Goal: Information Seeking & Learning: Check status

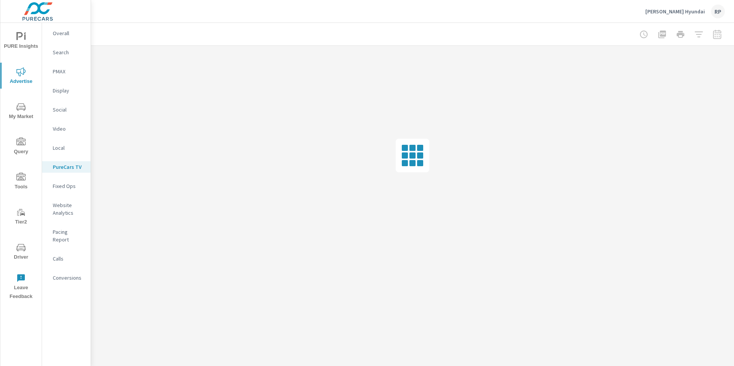
click at [718, 16] on div "RP" at bounding box center [718, 12] width 14 height 14
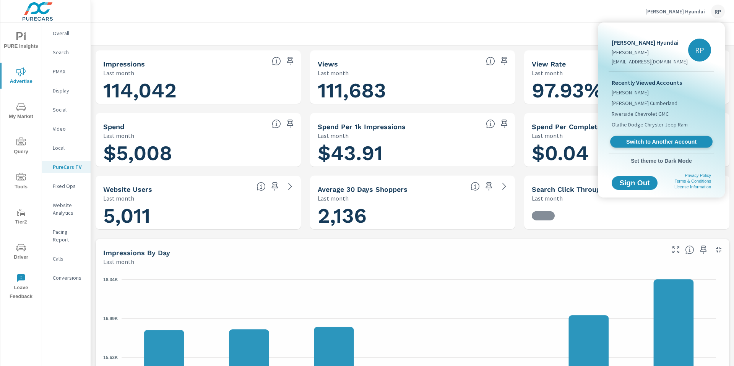
click at [656, 146] on span "Switch to Another Account" at bounding box center [662, 141] width 94 height 7
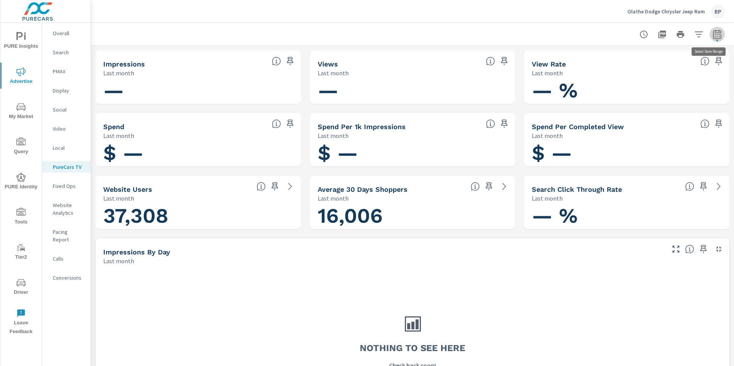
click at [713, 39] on button "button" at bounding box center [717, 34] width 15 height 15
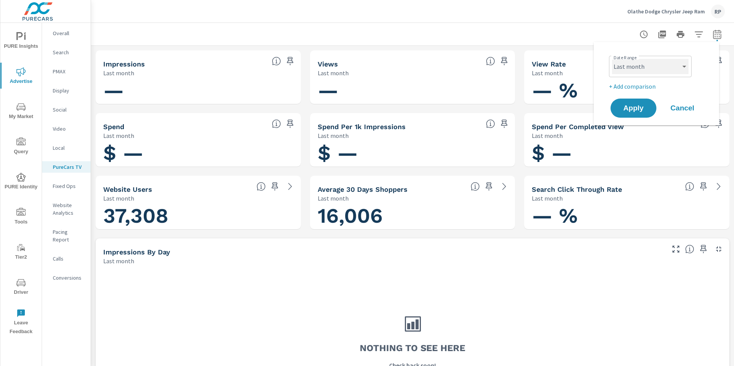
click at [658, 63] on select "Custom [DATE] Last week Last 7 days Last 14 days Last 30 days Last 45 days Last…" at bounding box center [650, 66] width 76 height 15
click at [612, 59] on select "Custom [DATE] Last week Last 7 days Last 14 days Last 30 days Last 45 days Last…" at bounding box center [650, 66] width 76 height 15
select select "Month to date"
click at [640, 111] on span "Apply" at bounding box center [633, 108] width 31 height 7
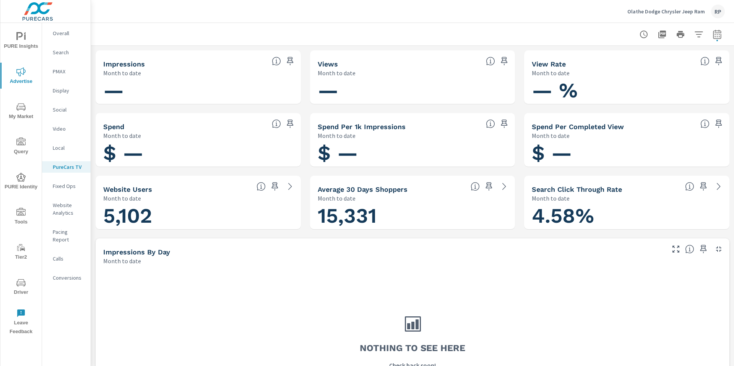
click at [49, 36] on div "Overall" at bounding box center [66, 33] width 49 height 11
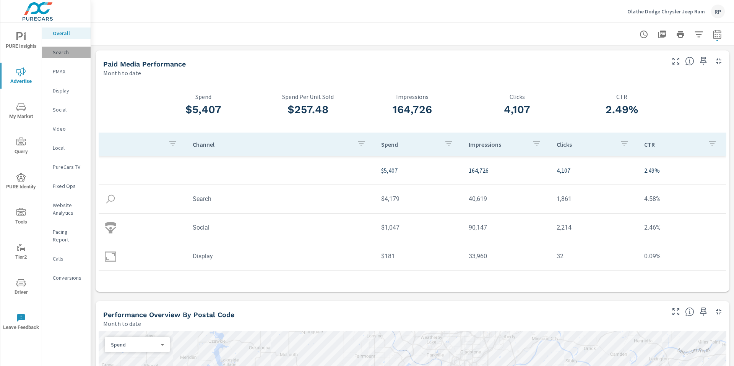
click at [70, 54] on p "Search" at bounding box center [69, 53] width 32 height 8
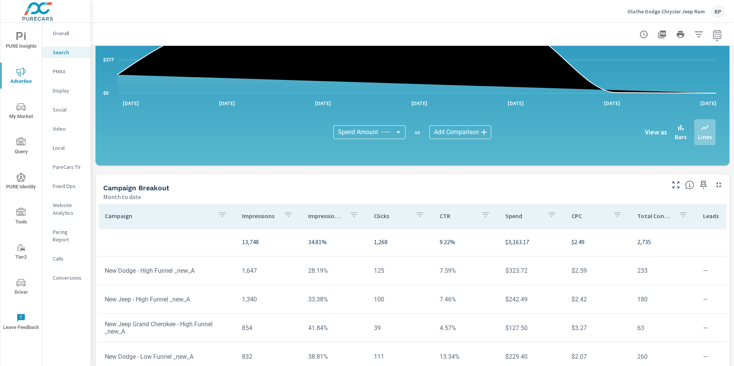
scroll to position [495, 0]
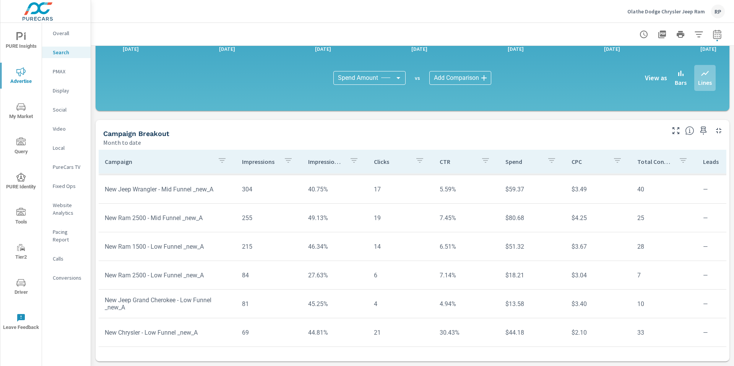
scroll to position [578, 0]
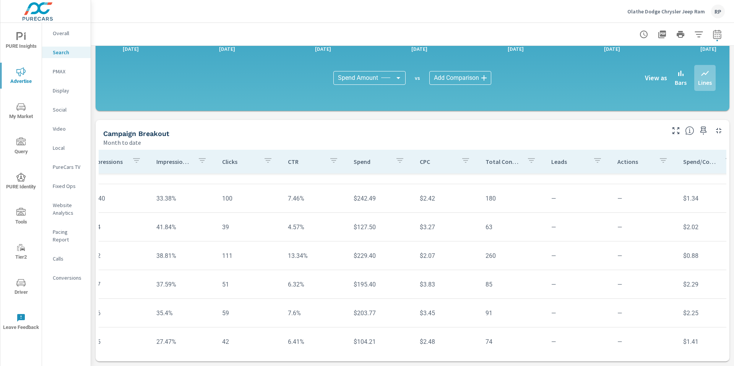
scroll to position [2, 152]
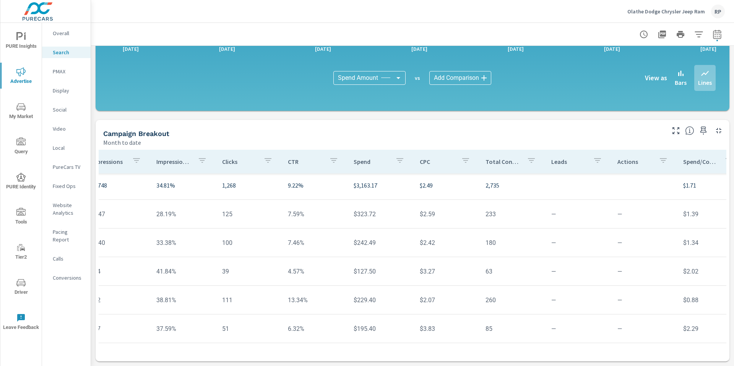
scroll to position [0, 152]
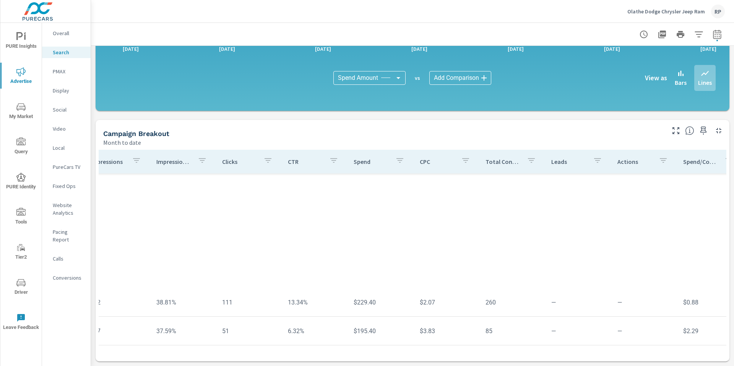
scroll to position [578, 152]
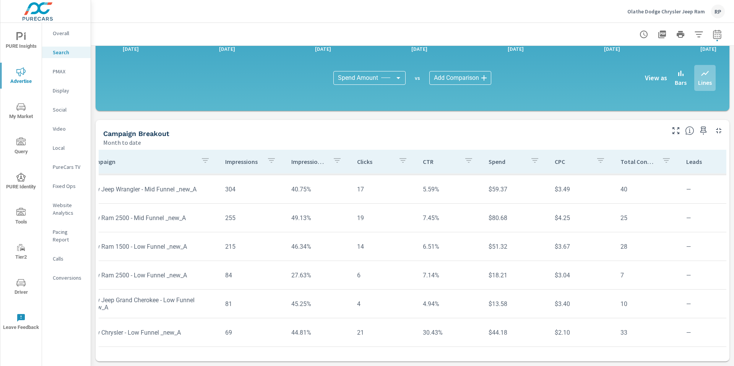
scroll to position [578, 0]
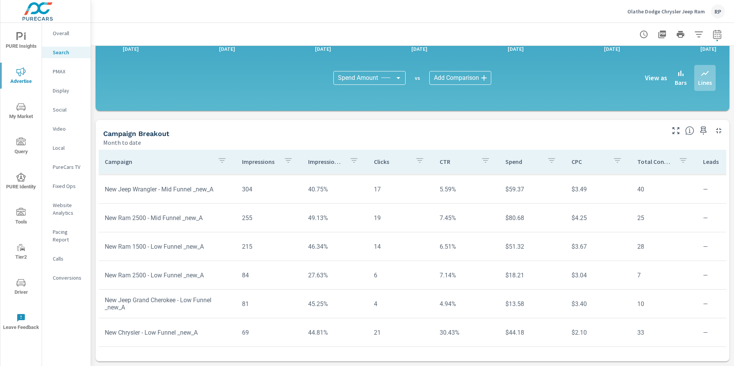
click at [60, 35] on p "Overall" at bounding box center [69, 33] width 32 height 8
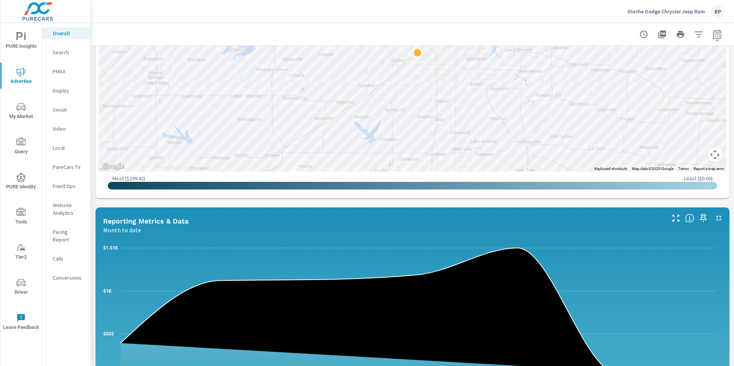
scroll to position [746, 0]
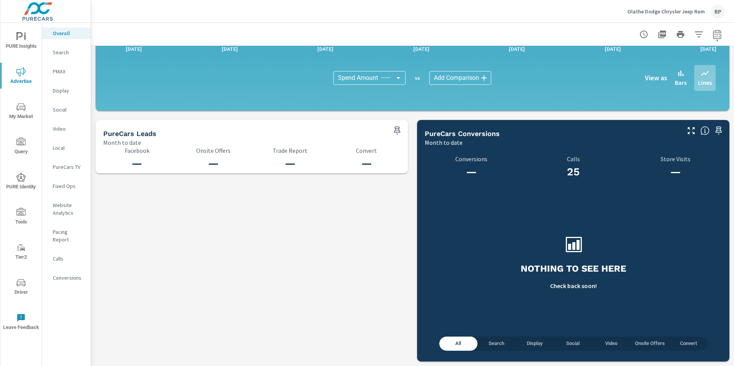
click at [497, 343] on span "Search" at bounding box center [496, 344] width 29 height 9
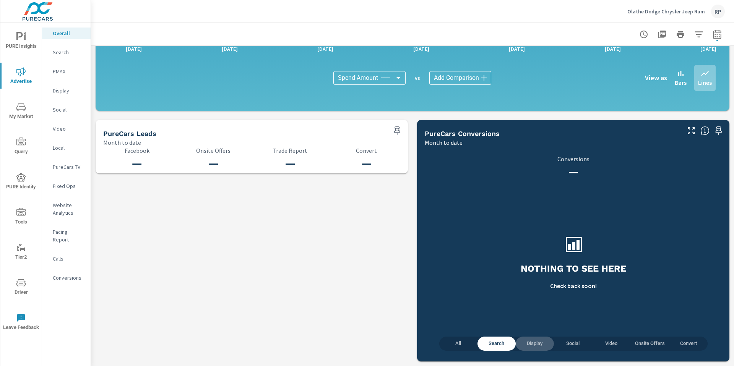
click at [526, 345] on span "Display" at bounding box center [535, 344] width 29 height 9
click at [560, 340] on span "Social" at bounding box center [573, 344] width 29 height 9
click at [450, 346] on span "All" at bounding box center [458, 344] width 29 height 9
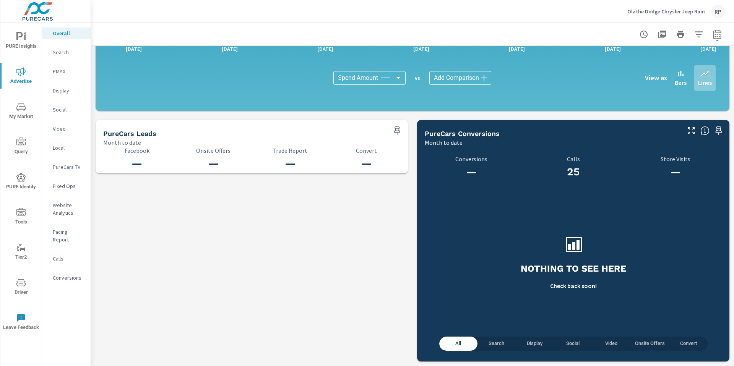
click at [76, 274] on p "Conversions" at bounding box center [69, 278] width 32 height 8
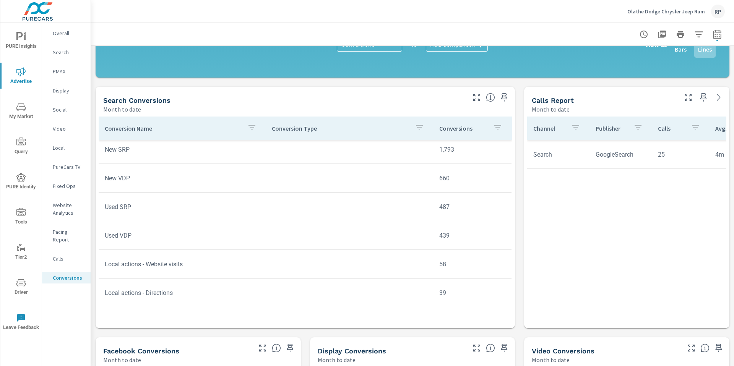
scroll to position [6, 0]
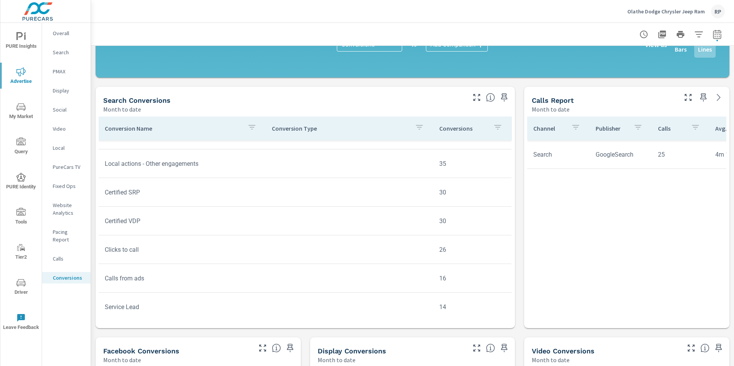
scroll to position [183, 0]
